Goal: Information Seeking & Learning: Compare options

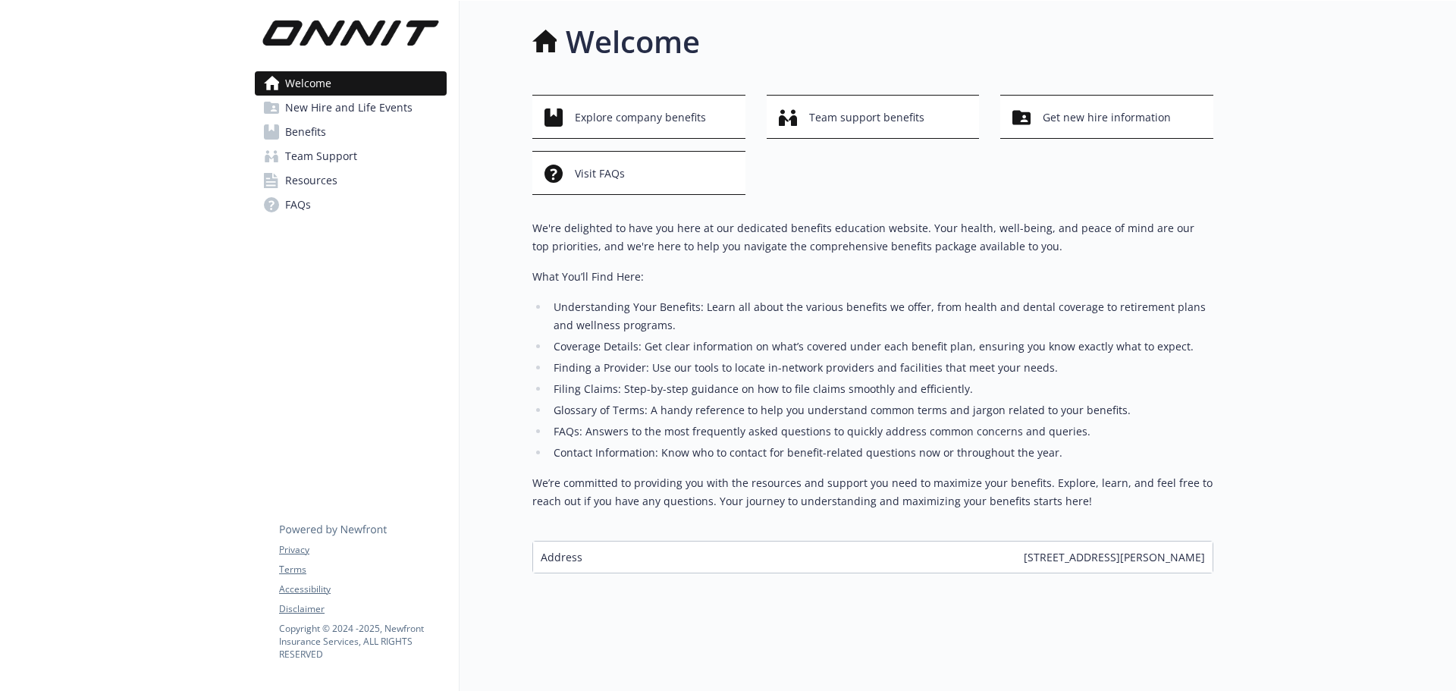
click at [364, 135] on link "Benefits" at bounding box center [351, 132] width 192 height 24
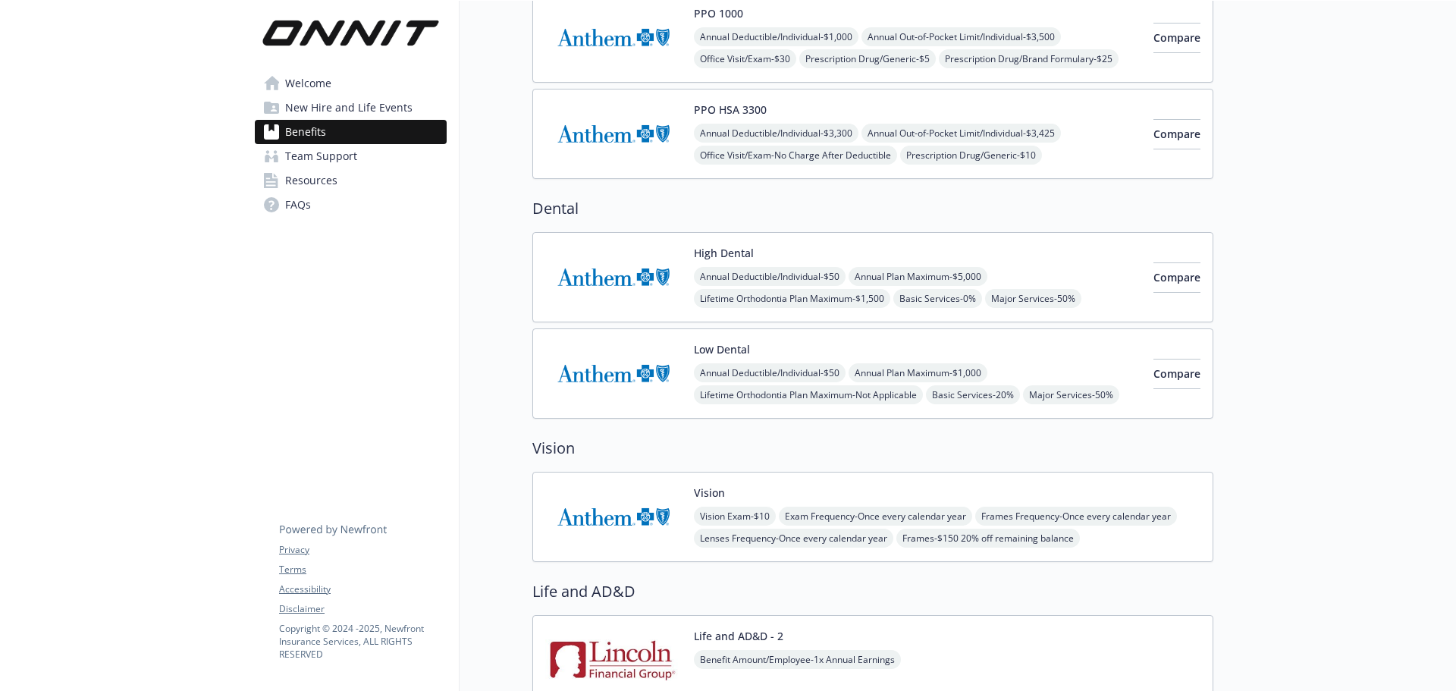
scroll to position [152, 0]
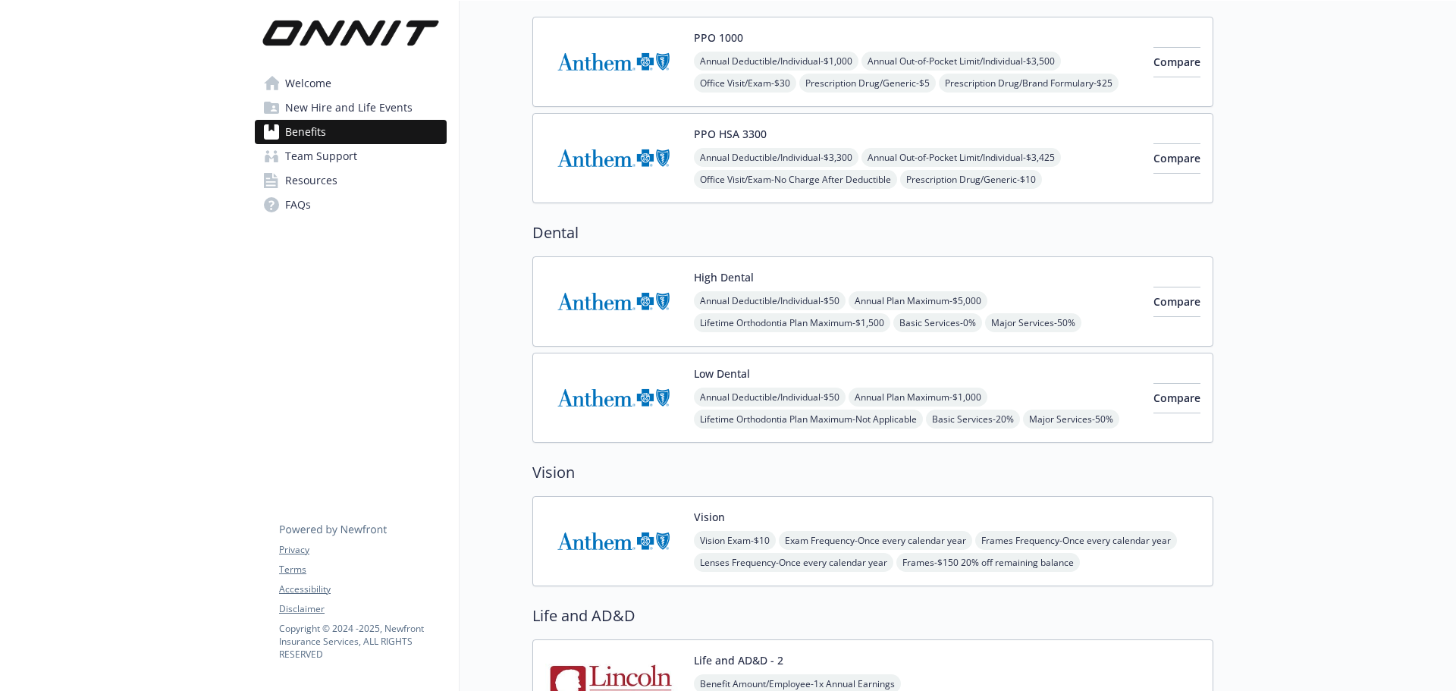
click at [623, 297] on img at bounding box center [613, 301] width 137 height 64
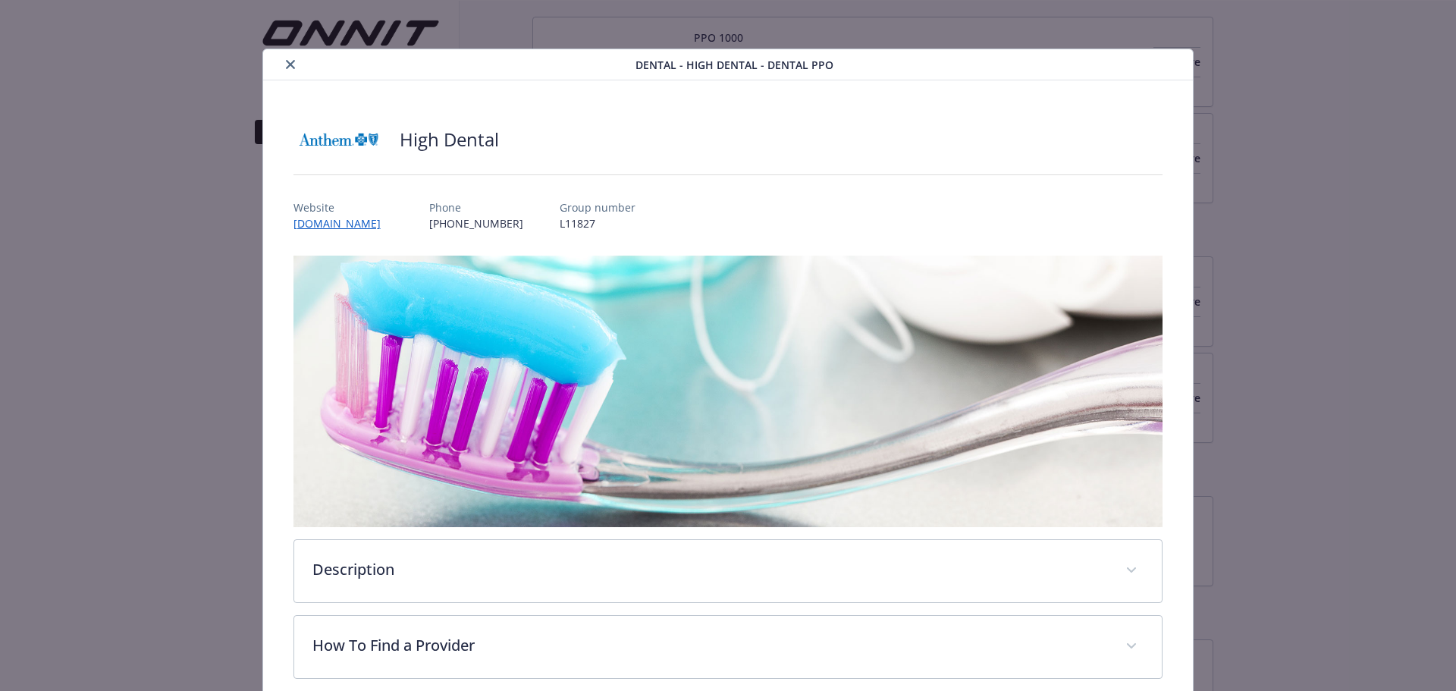
scroll to position [46, 0]
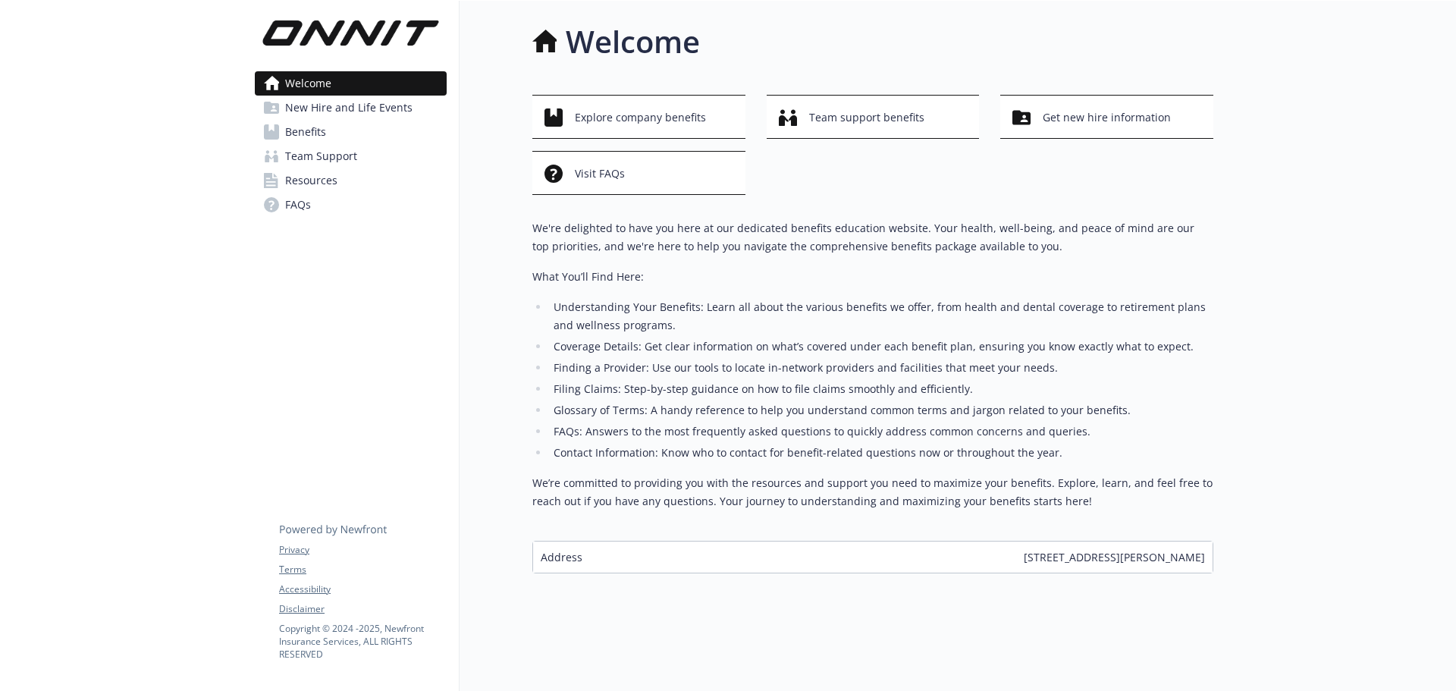
click at [330, 136] on link "Benefits" at bounding box center [351, 132] width 192 height 24
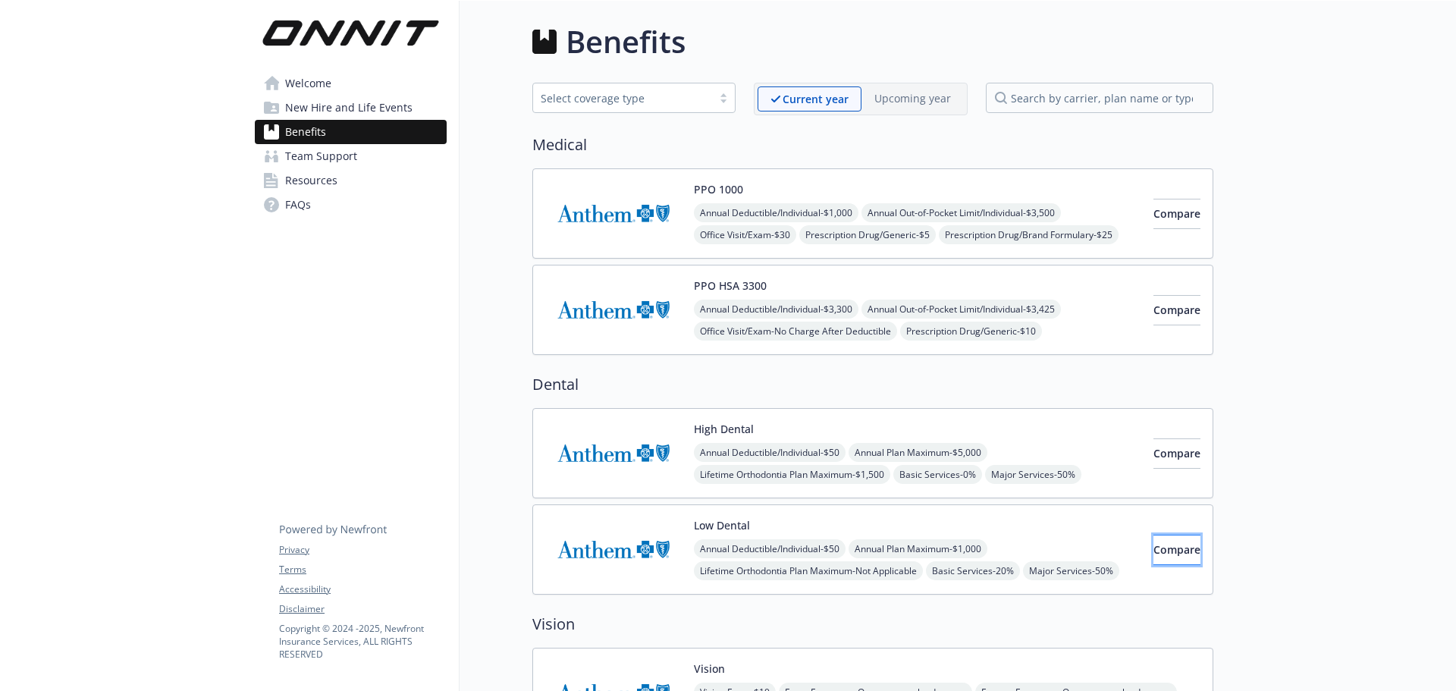
click at [1164, 560] on button "Compare" at bounding box center [1176, 550] width 47 height 30
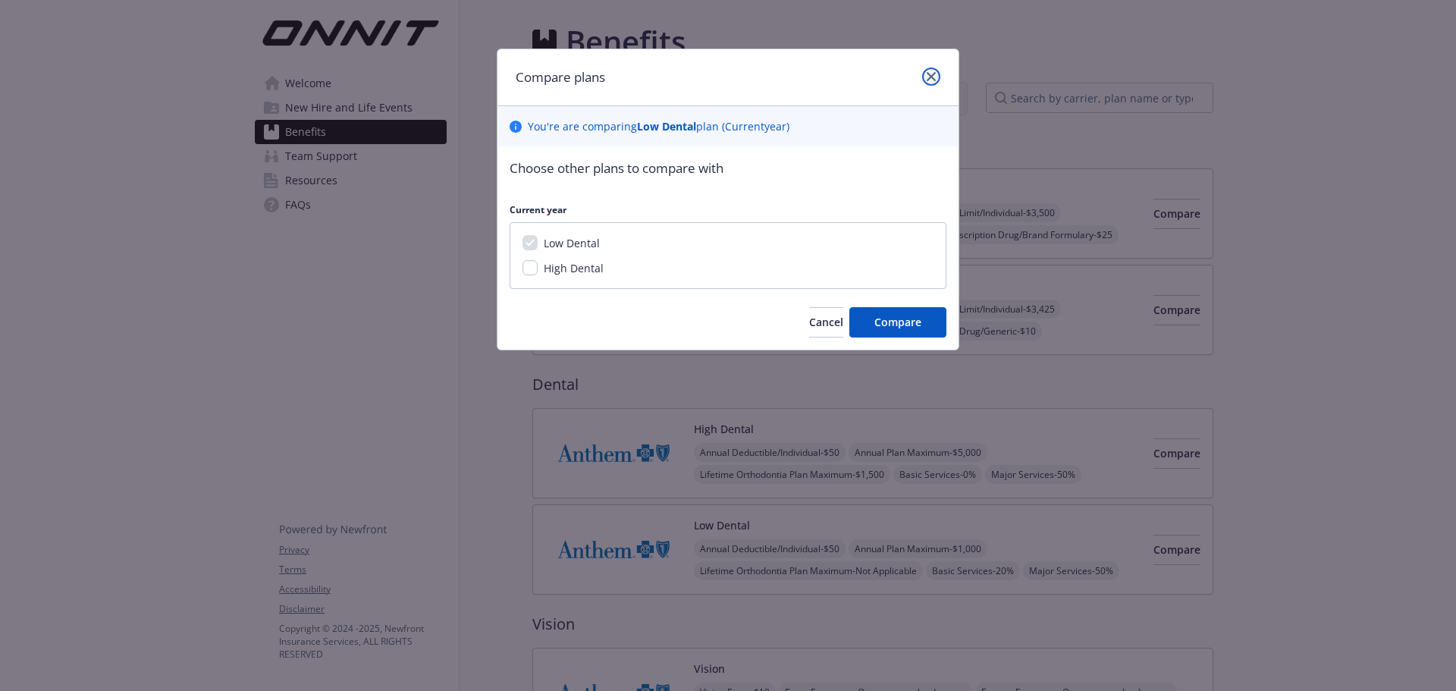
click at [939, 77] on link "close" at bounding box center [931, 76] width 18 height 18
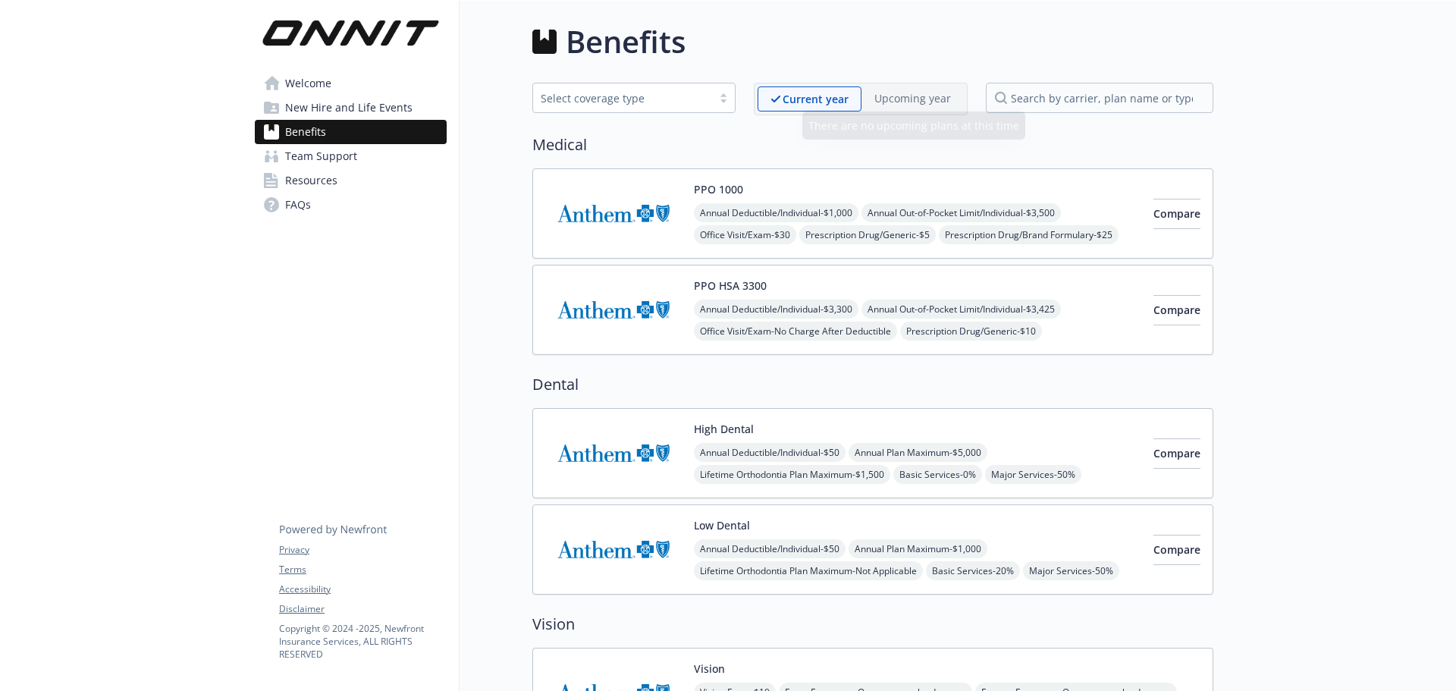
click at [638, 560] on img at bounding box center [613, 549] width 137 height 64
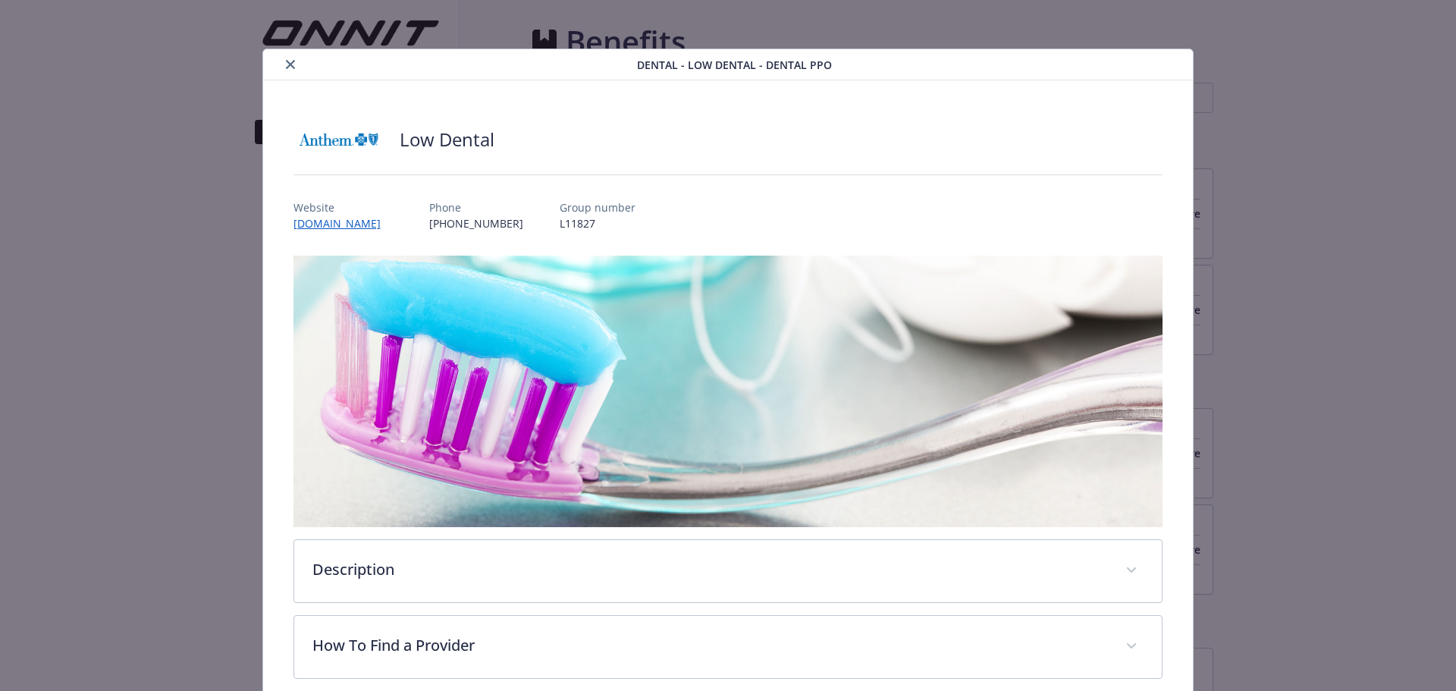
scroll to position [46, 0]
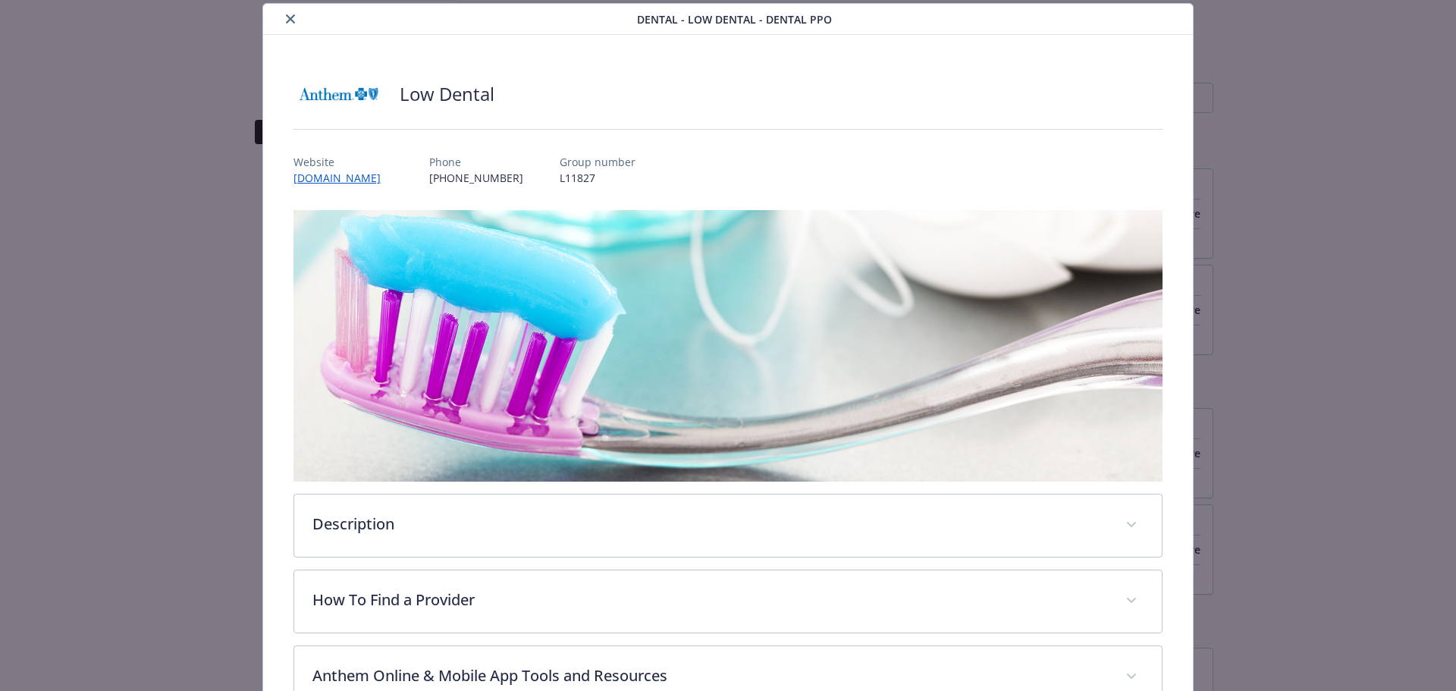
click at [285, 24] on button "close" at bounding box center [290, 19] width 18 height 18
